Goal: Answer question/provide support

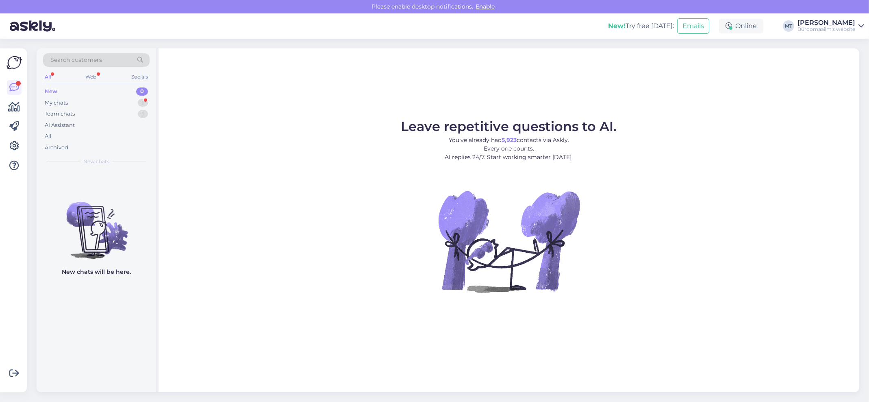
drag, startPoint x: 54, startPoint y: 103, endPoint x: 41, endPoint y: 103, distance: 12.6
click at [54, 102] on div "My chats" at bounding box center [56, 103] width 23 height 8
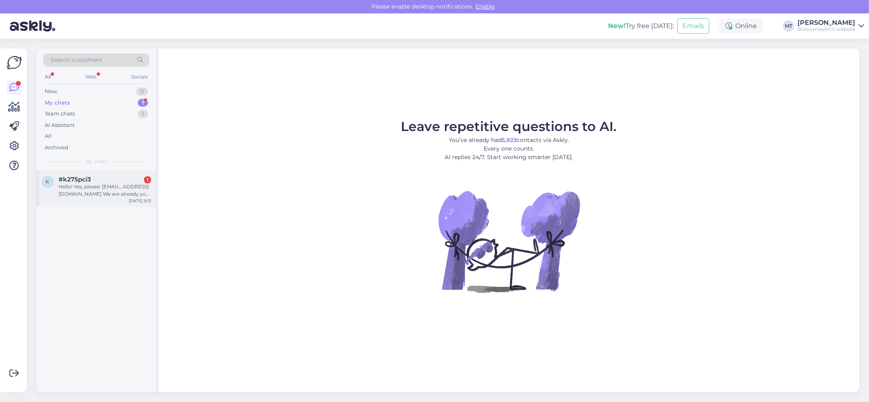
click at [96, 185] on div "Hello! Yes, please: [EMAIL_ADDRESS][DOMAIN_NAME] We are already your clients: R…" at bounding box center [105, 190] width 93 height 15
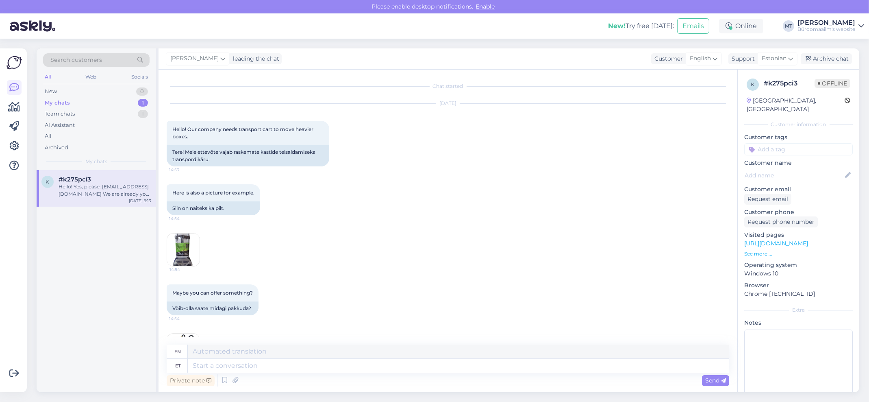
scroll to position [507, 0]
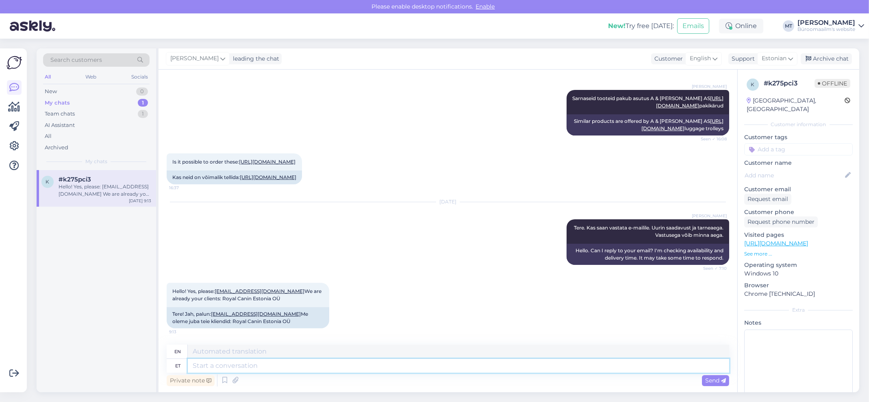
click at [237, 367] on textarea at bounding box center [459, 366] width 542 height 14
type textarea "Aitäh."
type textarea "Thank you."
type textarea "Aitäh."
click at [710, 382] on span "Send" at bounding box center [716, 380] width 21 height 7
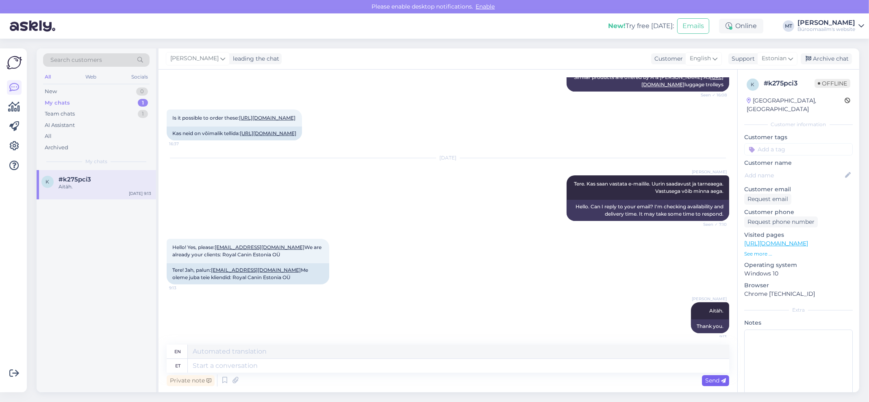
scroll to position [555, 0]
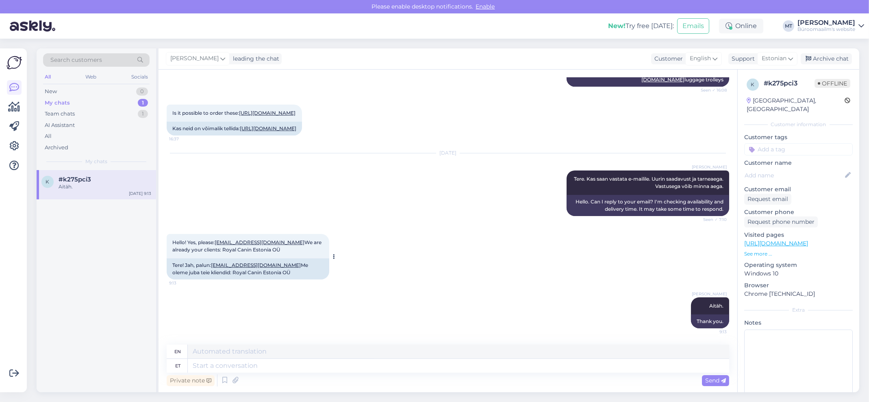
drag, startPoint x: 266, startPoint y: 271, endPoint x: 205, endPoint y: 275, distance: 61.1
click at [205, 275] on div "Tere! [PERSON_NAME], palun: [EMAIL_ADDRESS][DOMAIN_NAME] Me oleme juba teie kli…" at bounding box center [248, 268] width 163 height 21
copy div "Royal Canin Estonia OÜ"
click at [170, 230] on div "Hello! Yes, please: [EMAIL_ADDRESS][DOMAIN_NAME] We are already your clients: R…" at bounding box center [448, 256] width 563 height 63
drag, startPoint x: 170, startPoint y: 237, endPoint x: 320, endPoint y: 248, distance: 150.5
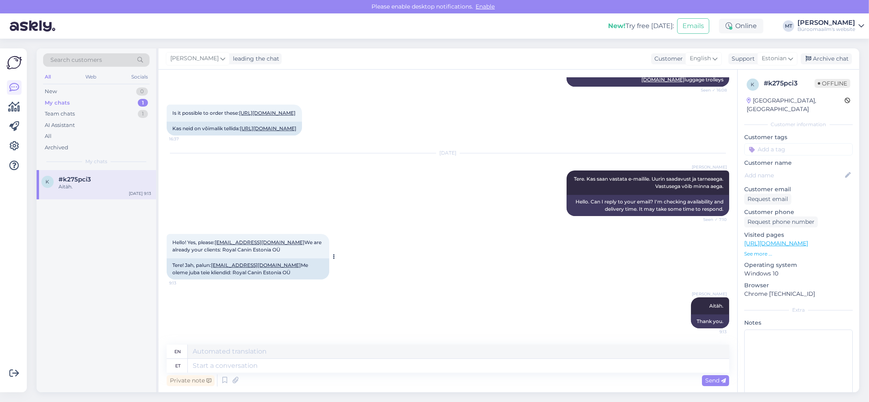
click at [320, 248] on div "Hello! Yes, please: [EMAIL_ADDRESS][DOMAIN_NAME] We are already your clients: R…" at bounding box center [248, 246] width 163 height 24
copy span "Hello! Yes, please: [EMAIL_ADDRESS][DOMAIN_NAME] We are already your clients: R…"
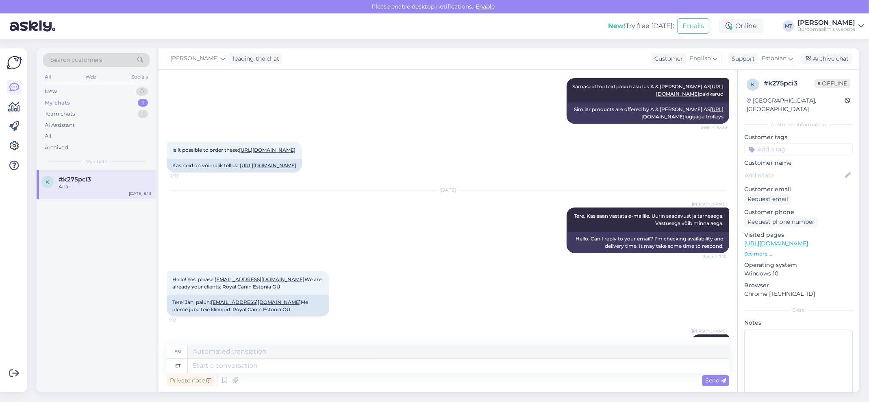
scroll to position [447, 0]
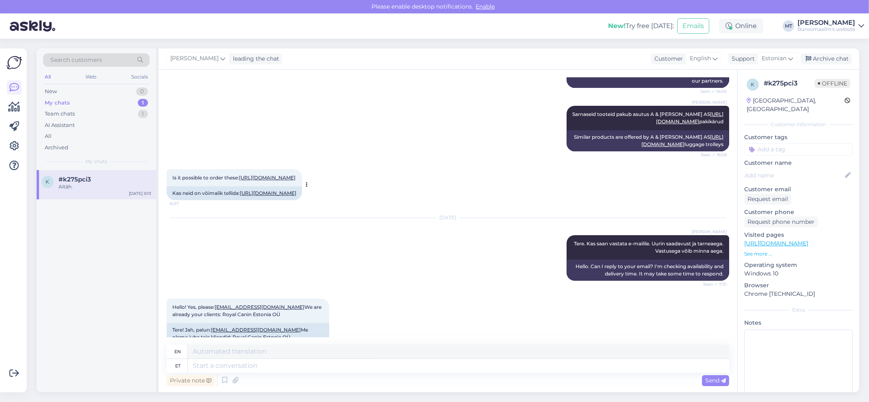
click at [242, 196] on link "[URL][DOMAIN_NAME]" at bounding box center [268, 193] width 57 height 6
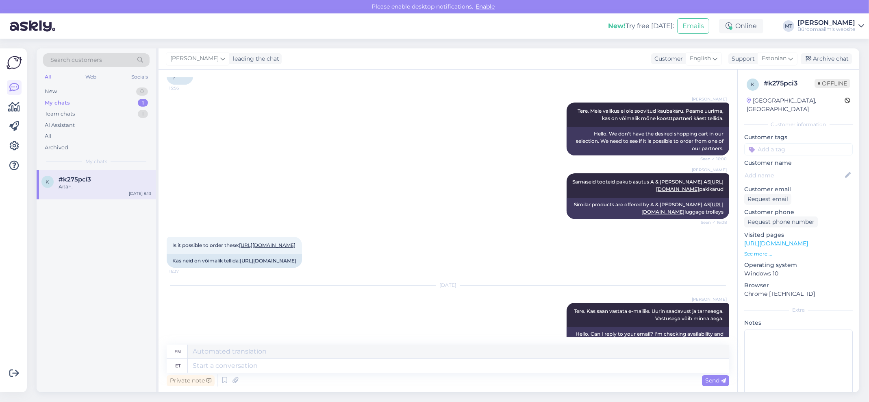
scroll to position [555, 0]
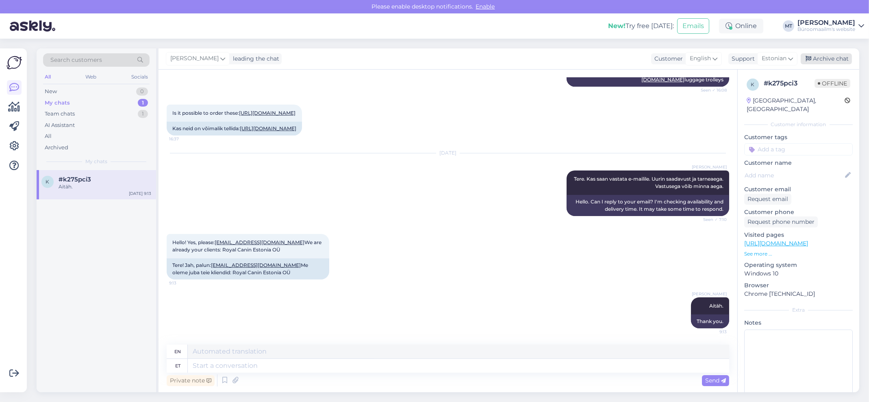
click at [839, 54] on div "Archive chat" at bounding box center [826, 58] width 51 height 11
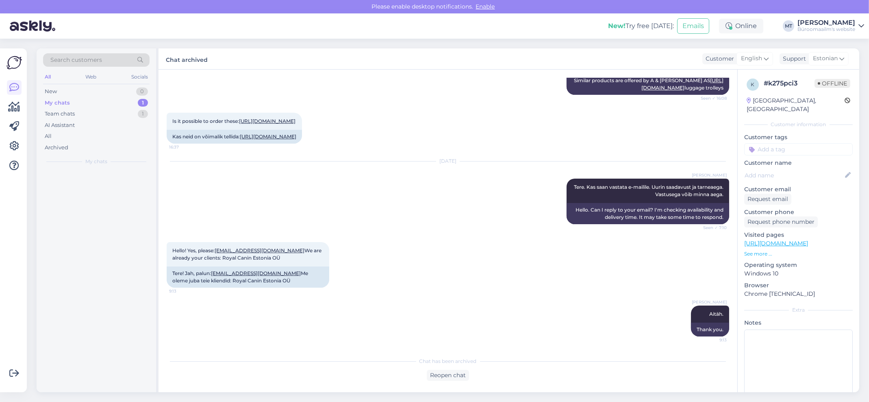
scroll to position [547, 0]
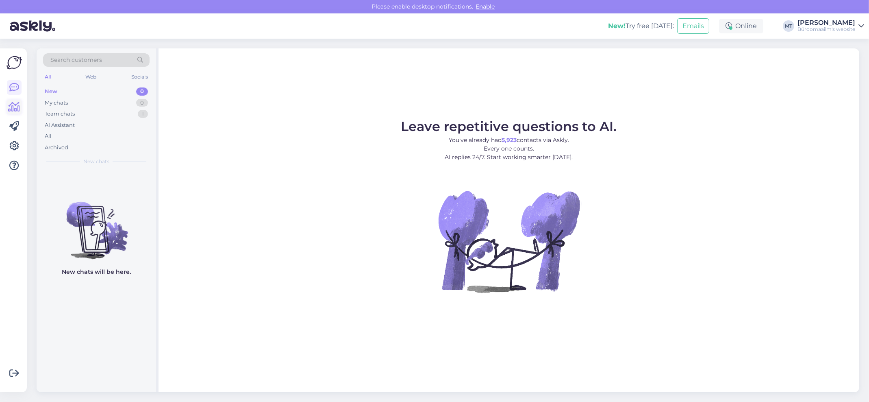
click at [14, 107] on icon at bounding box center [15, 107] width 12 height 10
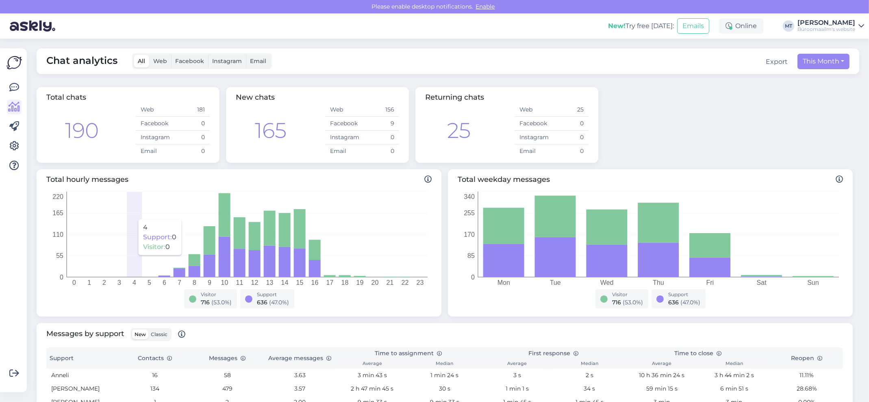
scroll to position [217, 0]
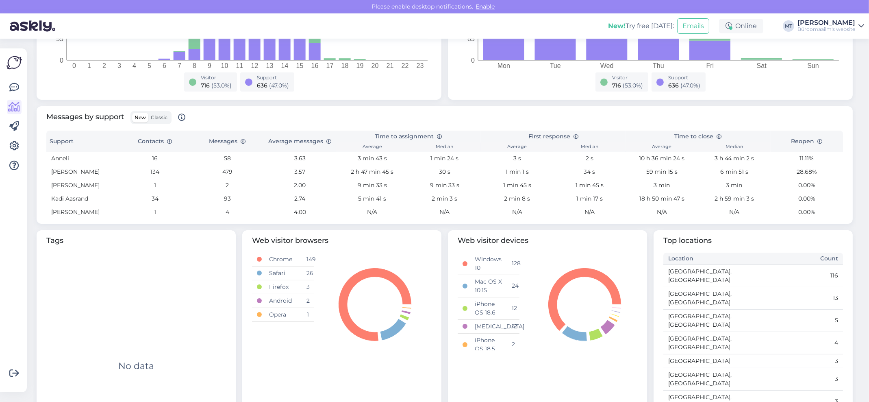
click at [168, 120] on label "Classic" at bounding box center [159, 118] width 22 height 10
click at [148, 113] on input "Classic" at bounding box center [148, 113] width 0 height 0
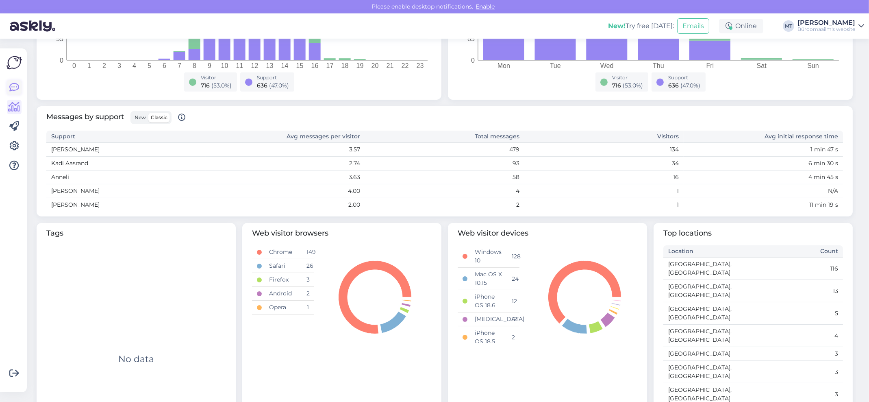
click at [13, 87] on icon at bounding box center [14, 88] width 10 height 10
